Goal: Task Accomplishment & Management: Manage account settings

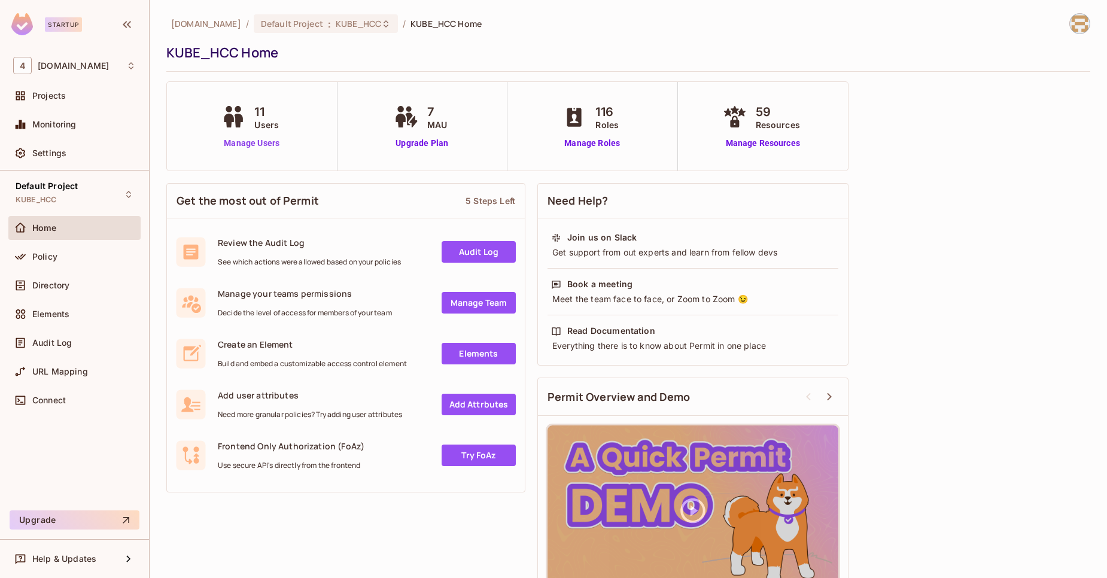
click at [236, 149] on link "Manage Users" at bounding box center [251, 143] width 66 height 13
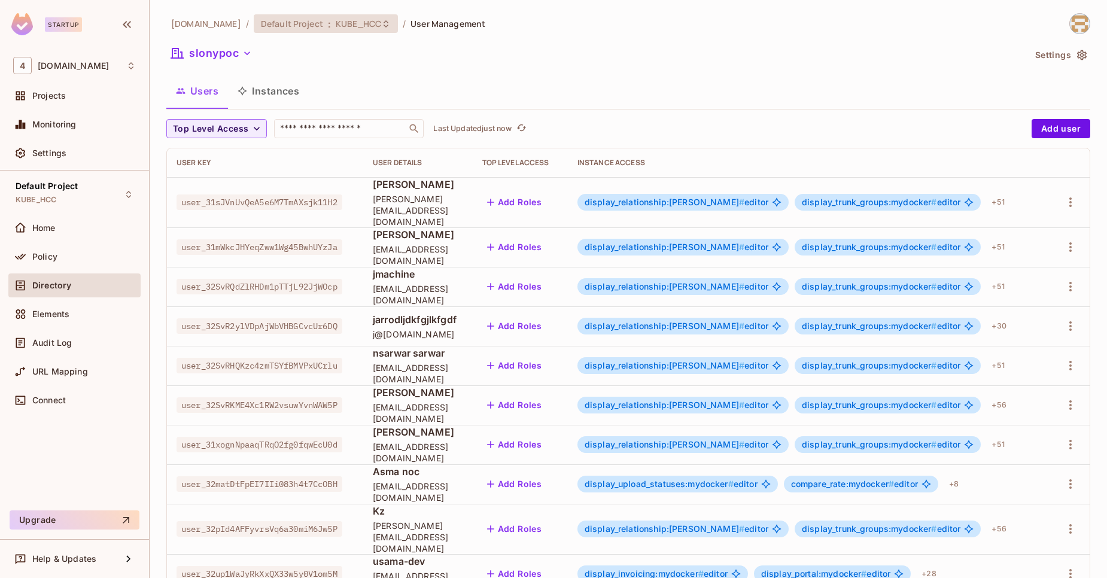
click at [361, 29] on div "Default Project : KUBE_HCC" at bounding box center [326, 23] width 144 height 19
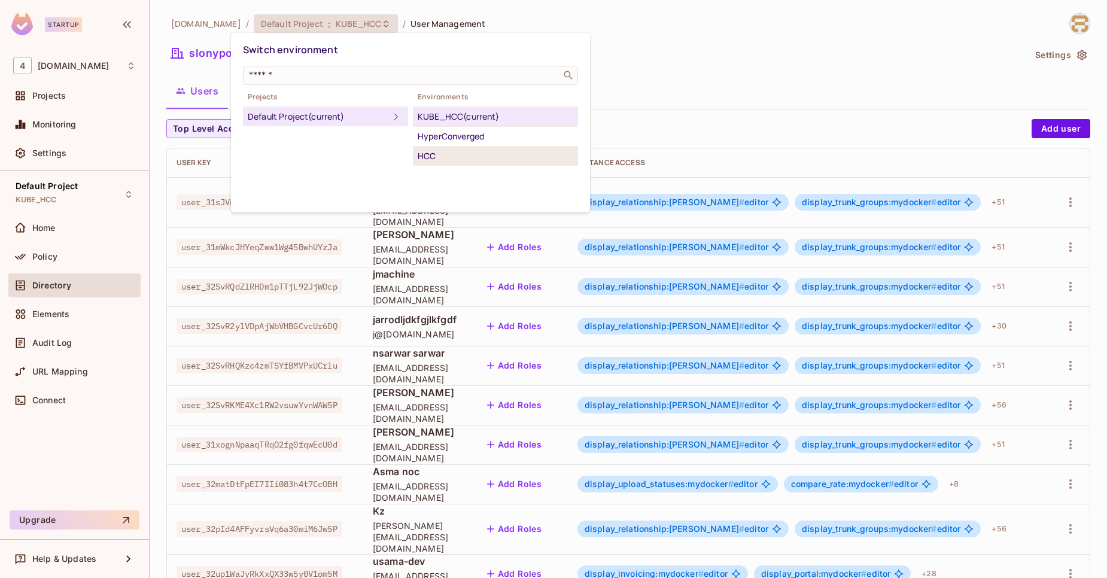
click at [452, 147] on li "HCC" at bounding box center [495, 156] width 165 height 19
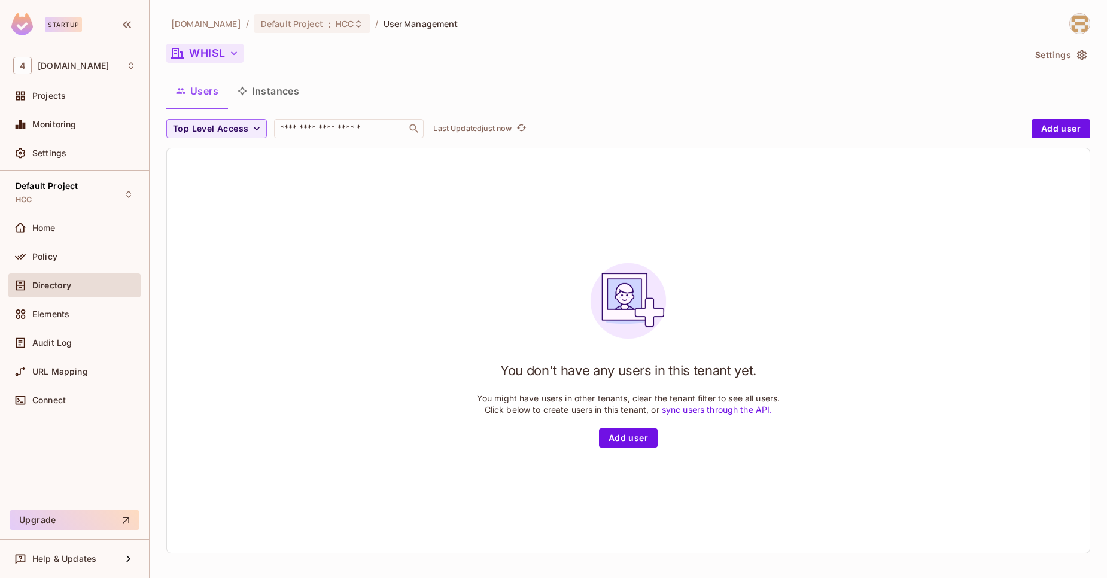
click at [196, 44] on button "WHISL" at bounding box center [204, 53] width 77 height 19
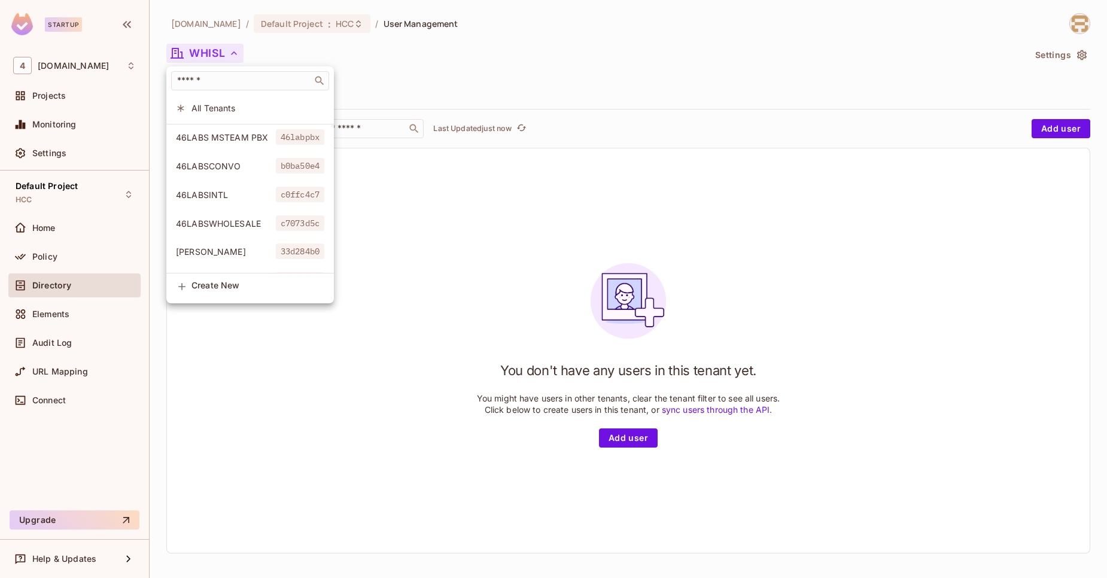
click at [301, 17] on div at bounding box center [553, 289] width 1107 height 578
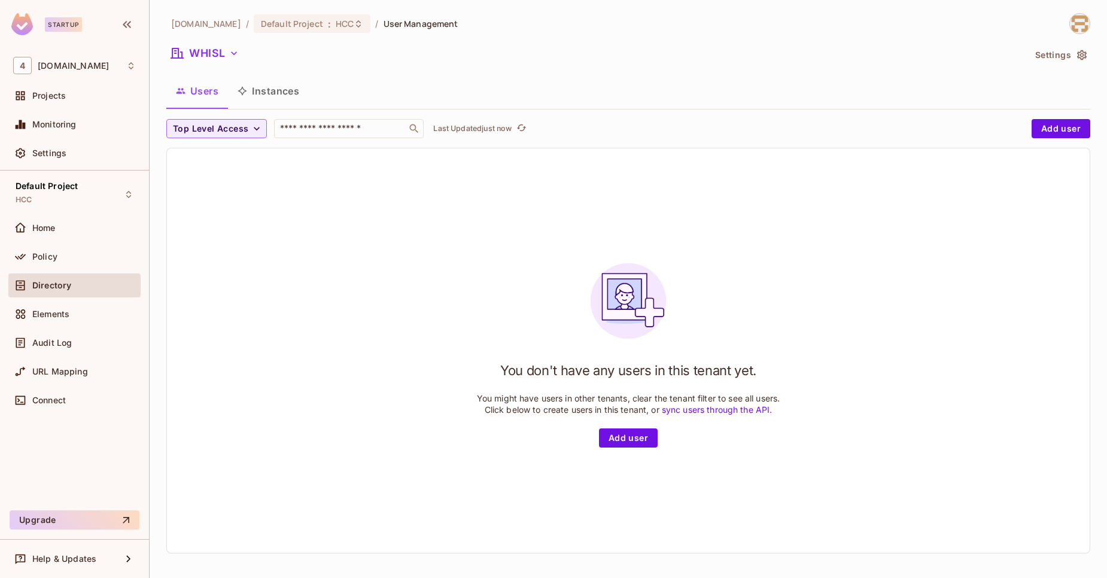
click at [327, 34] on div "46labs.com / Default Project : HCC / User Management" at bounding box center [312, 23] width 292 height 21
click at [309, 25] on div "Default Project : HCC" at bounding box center [305, 23] width 89 height 11
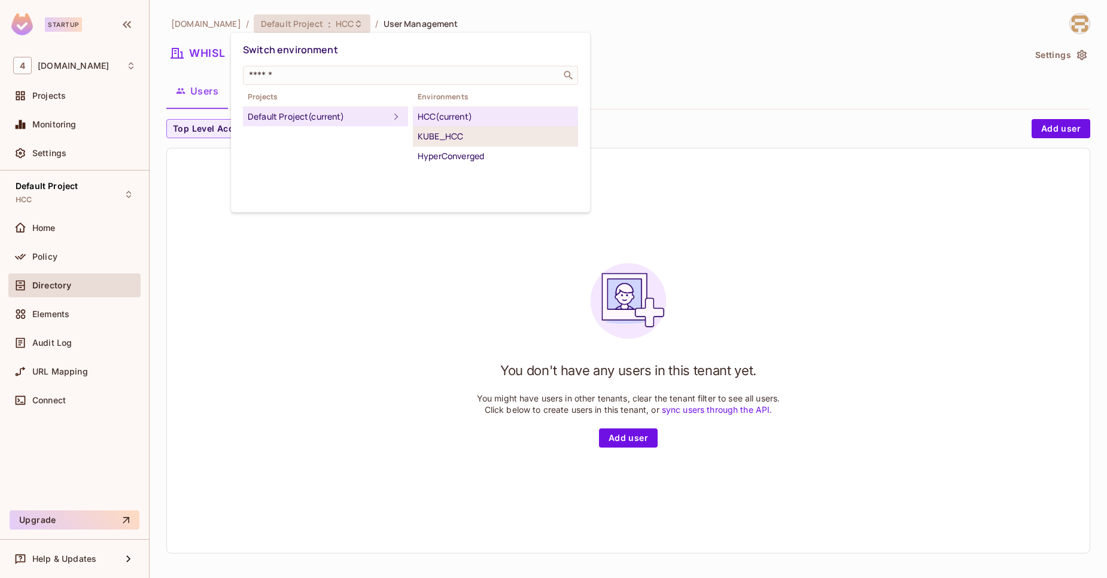
click at [443, 135] on div "KUBE_HCC" at bounding box center [496, 136] width 156 height 14
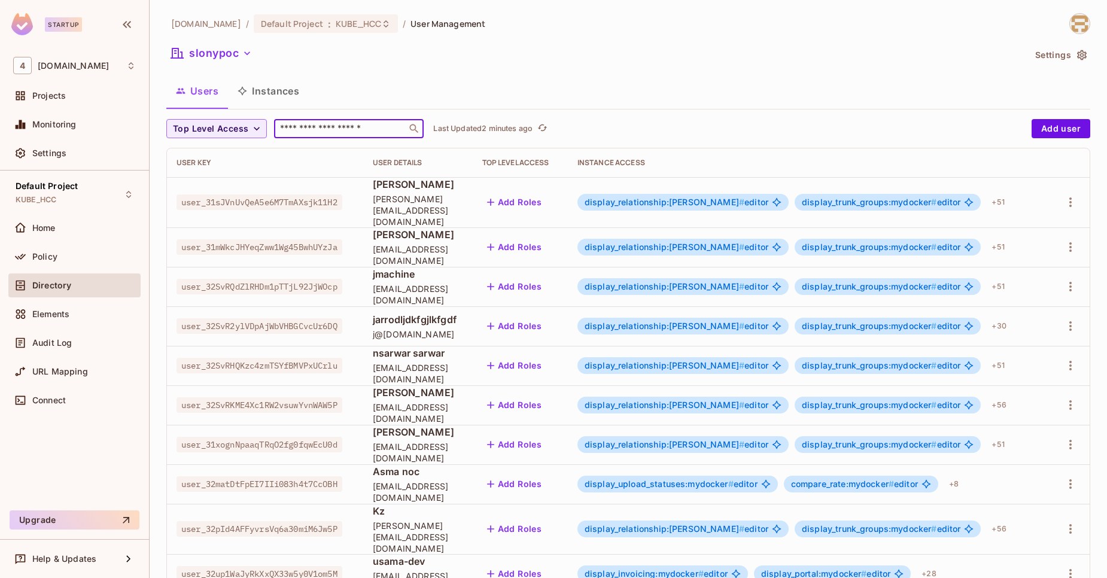
click at [303, 131] on input "text" at bounding box center [341, 129] width 126 height 12
click at [1065, 398] on icon "button" at bounding box center [1070, 405] width 14 height 14
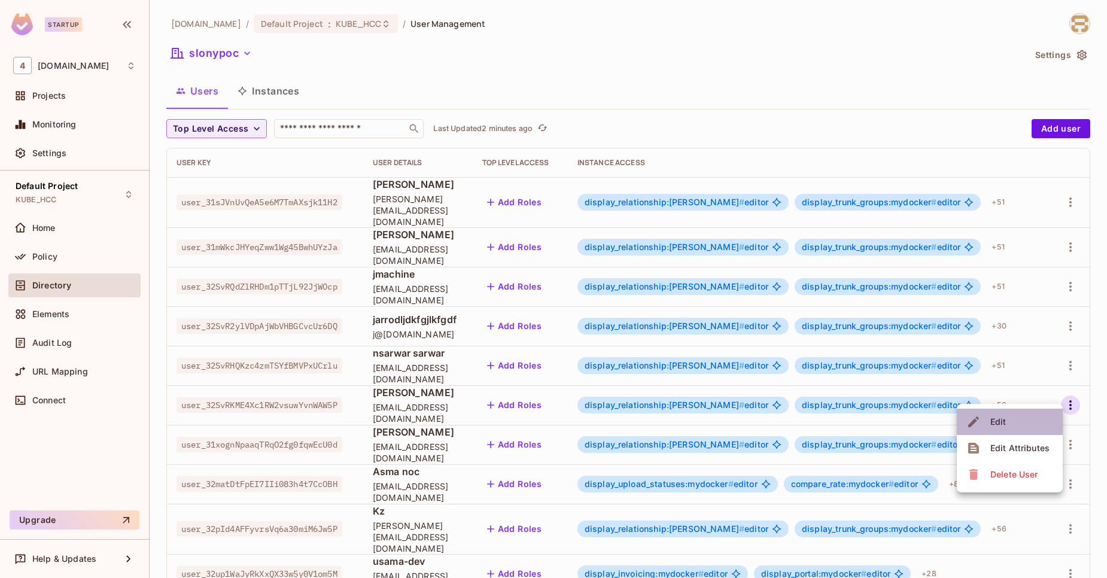
click at [1013, 422] on li "Edit" at bounding box center [1010, 422] width 106 height 26
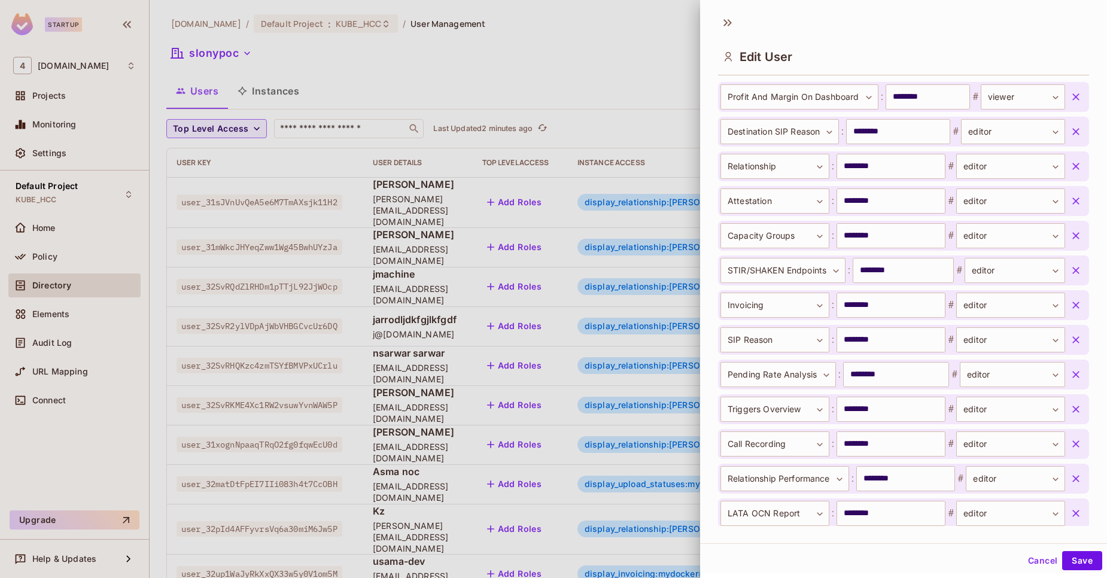
scroll to position [1067, 0]
